Goal: Obtain resource: Download file/media

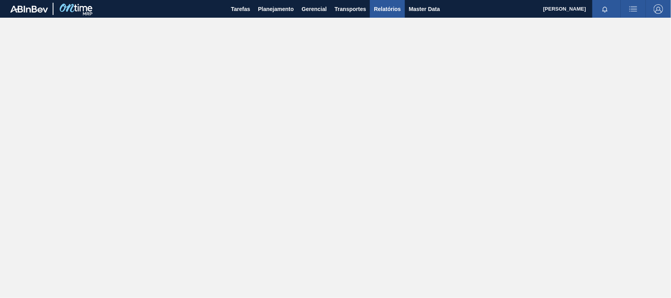
click at [394, 10] on span "Relatórios" at bounding box center [387, 8] width 27 height 9
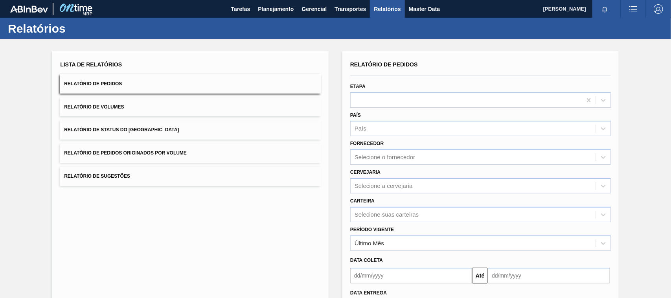
click at [151, 157] on button "Relatório de Pedidos Originados por Volume" at bounding box center [190, 152] width 261 height 19
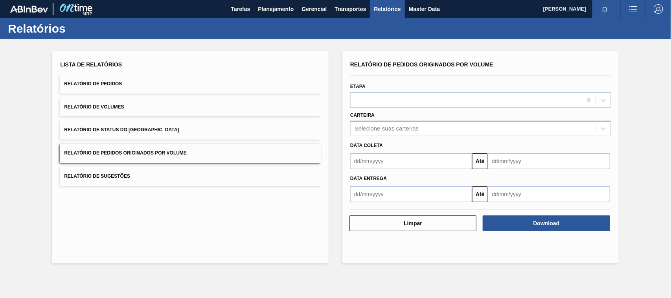
click at [368, 123] on div "Selecione suas carteiras" at bounding box center [473, 128] width 245 height 11
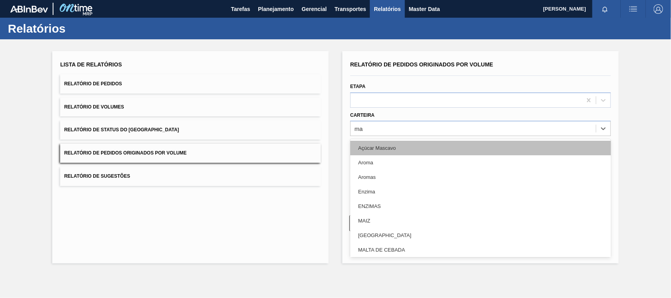
type input "mal"
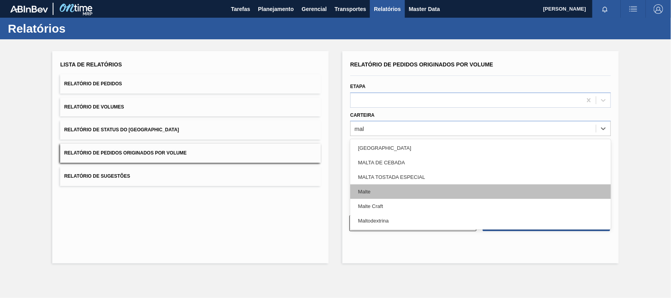
click at [377, 186] on div "Malte" at bounding box center [480, 191] width 261 height 15
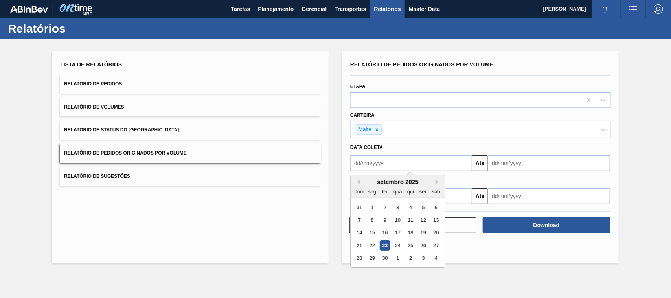
click at [384, 160] on input "text" at bounding box center [411, 163] width 122 height 16
type input "[DATE]"
click at [398, 209] on div "1" at bounding box center [397, 207] width 11 height 11
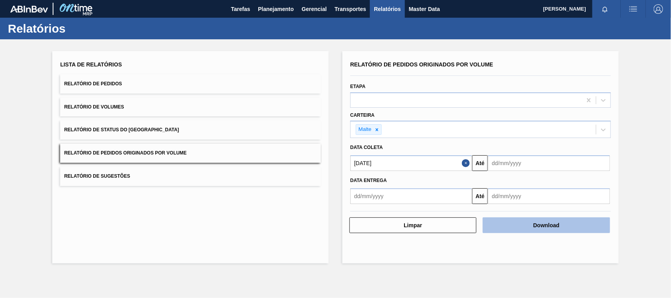
click at [529, 229] on button "Download" at bounding box center [546, 225] width 127 height 16
